Goal: Task Accomplishment & Management: Manage account settings

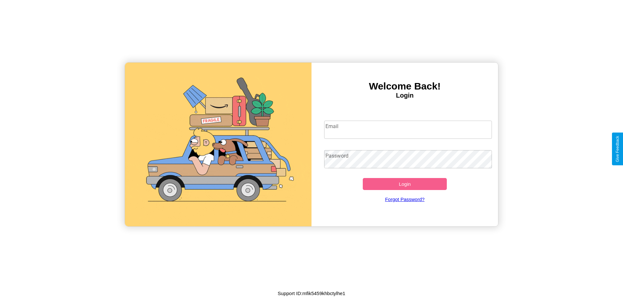
click at [408, 129] on input "Email" at bounding box center [408, 130] width 168 height 18
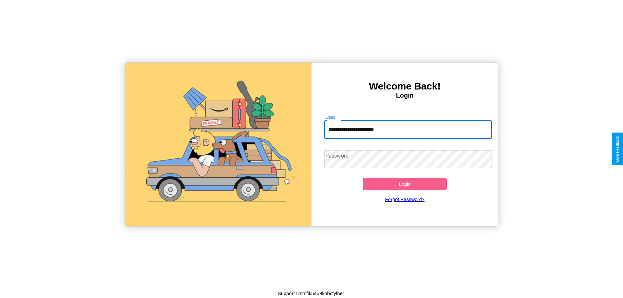
type input "**********"
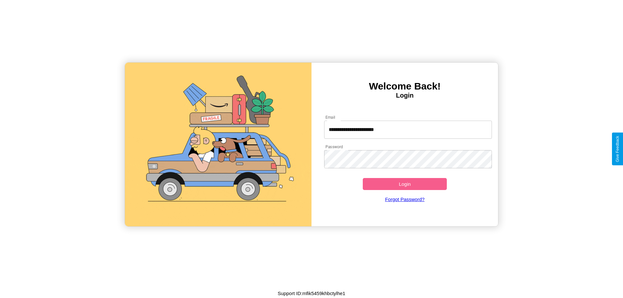
click at [405, 184] on button "Login" at bounding box center [405, 184] width 84 height 12
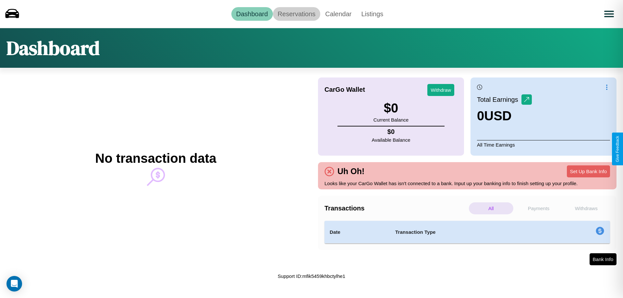
click at [296, 14] on link "Reservations" at bounding box center [297, 14] width 48 height 14
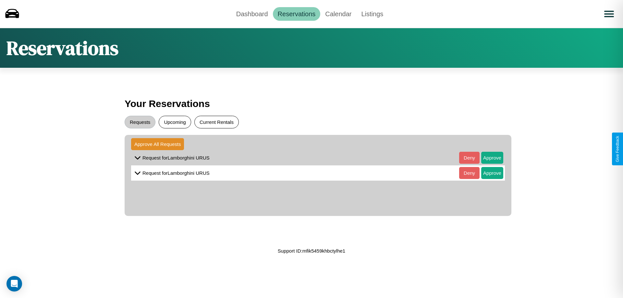
click at [216, 122] on button "Current Rentals" at bounding box center [216, 122] width 44 height 13
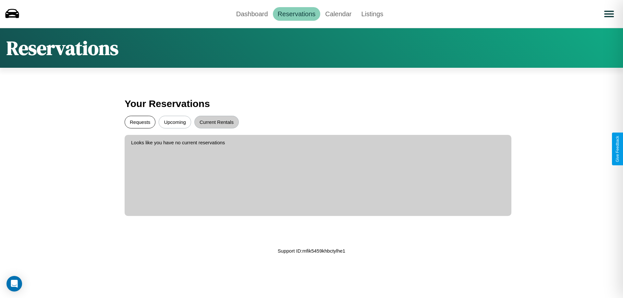
click at [140, 122] on button "Requests" at bounding box center [140, 122] width 31 height 13
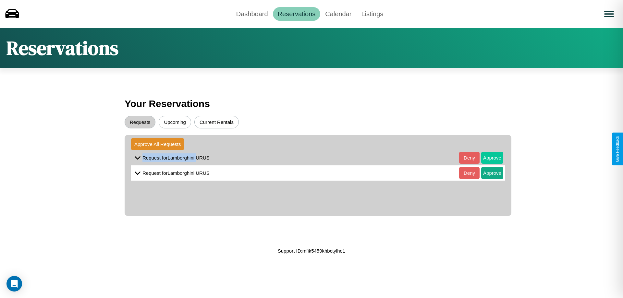
click at [487, 158] on button "Approve" at bounding box center [492, 158] width 22 height 12
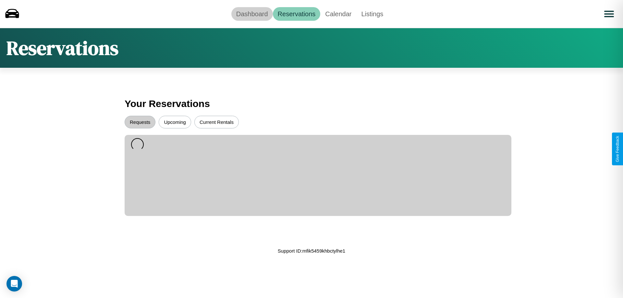
click at [252, 14] on link "Dashboard" at bounding box center [252, 14] width 42 height 14
